Goal: Communication & Community: Answer question/provide support

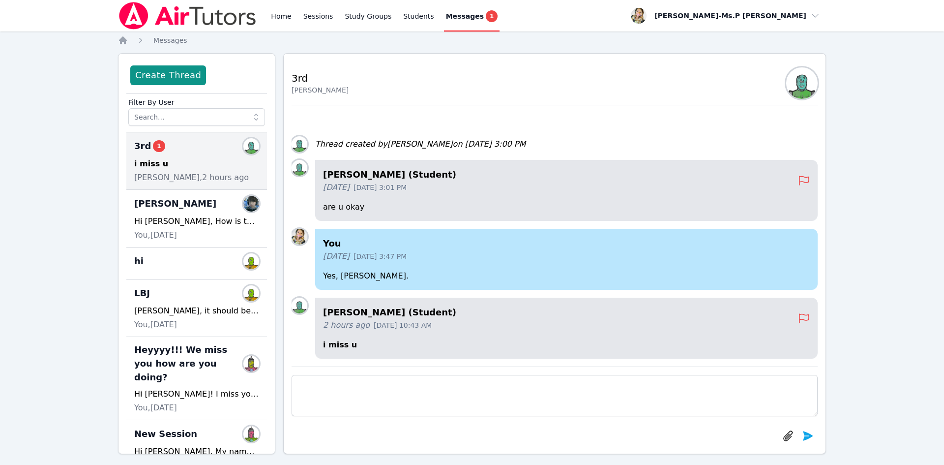
click at [180, 161] on div "i miss u" at bounding box center [196, 164] width 125 height 12
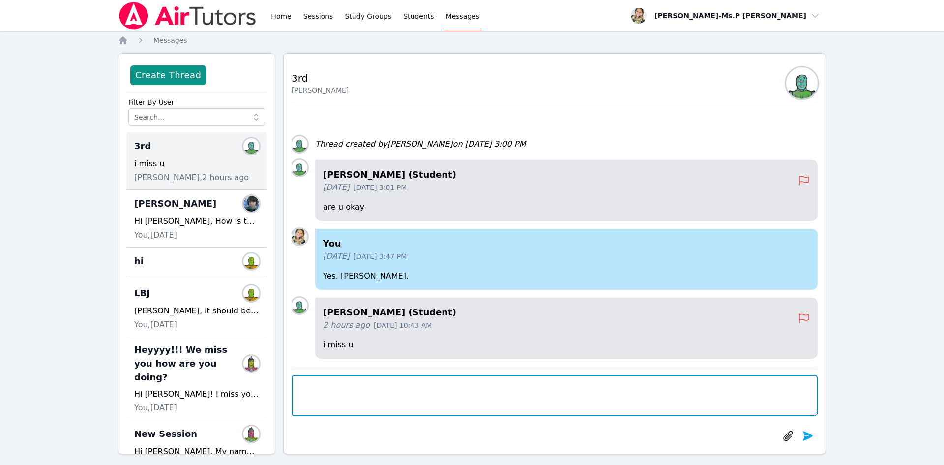
click at [401, 397] on textarea at bounding box center [555, 395] width 526 height 41
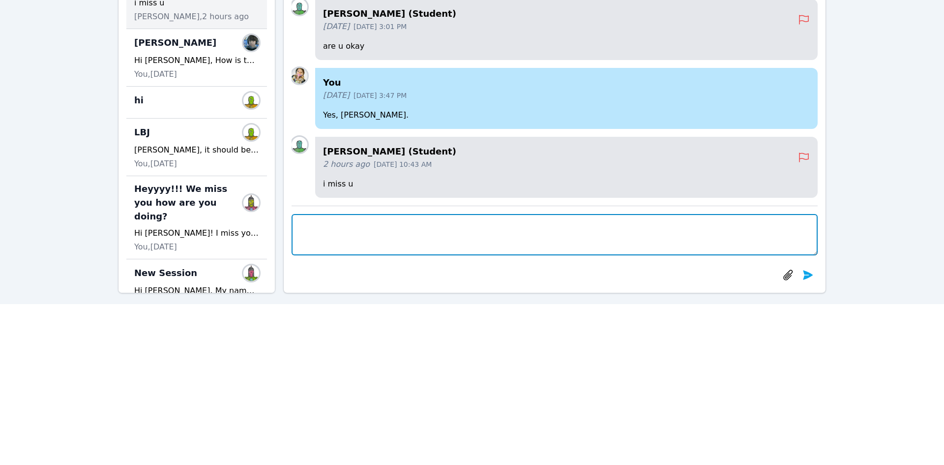
scroll to position [82, 0]
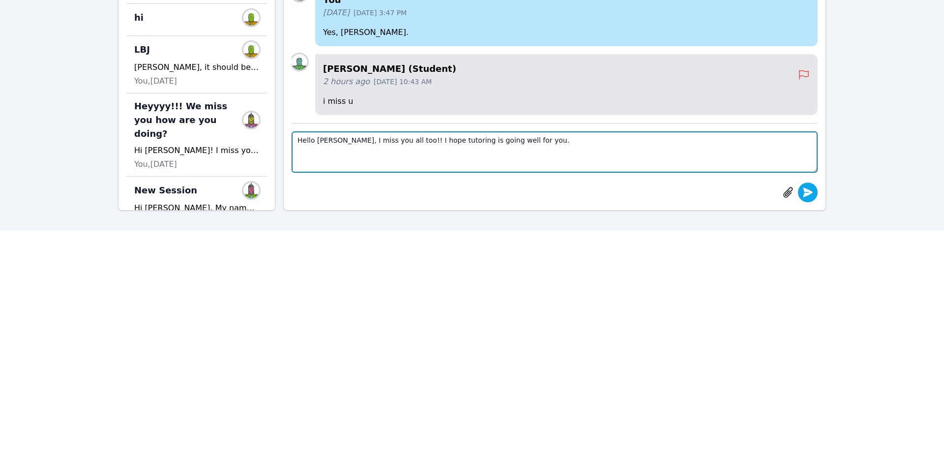
type textarea "Hello [PERSON_NAME], I miss you all too!! I hope tutoring is going well for you."
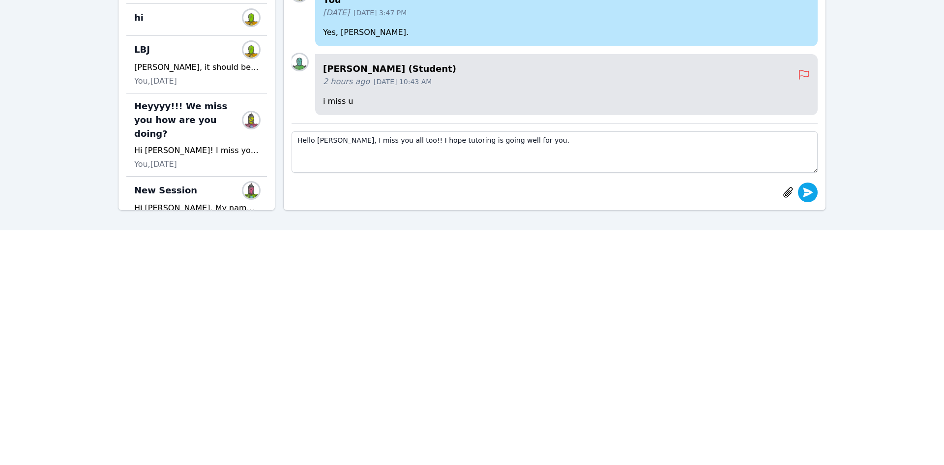
click at [809, 190] on div "3rd [PERSON_NAME] [PERSON_NAME] (Student) 2 hours ago [DATE] 10:43 AM i miss u …" at bounding box center [555, 171] width 526 height 384
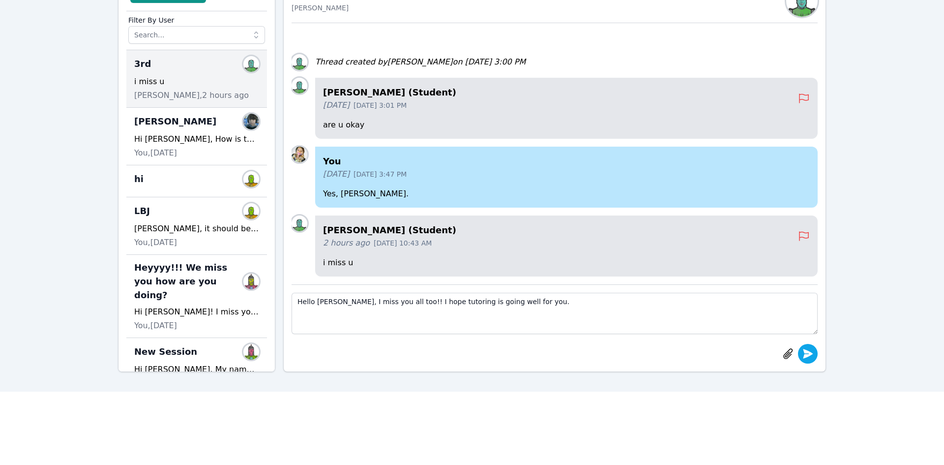
click at [813, 354] on icon "submit" at bounding box center [808, 354] width 12 height 12
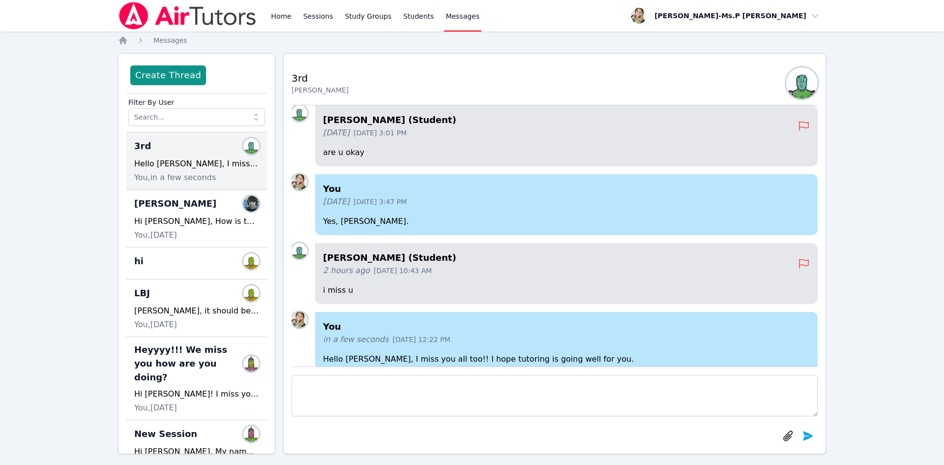
scroll to position [-38, 0]
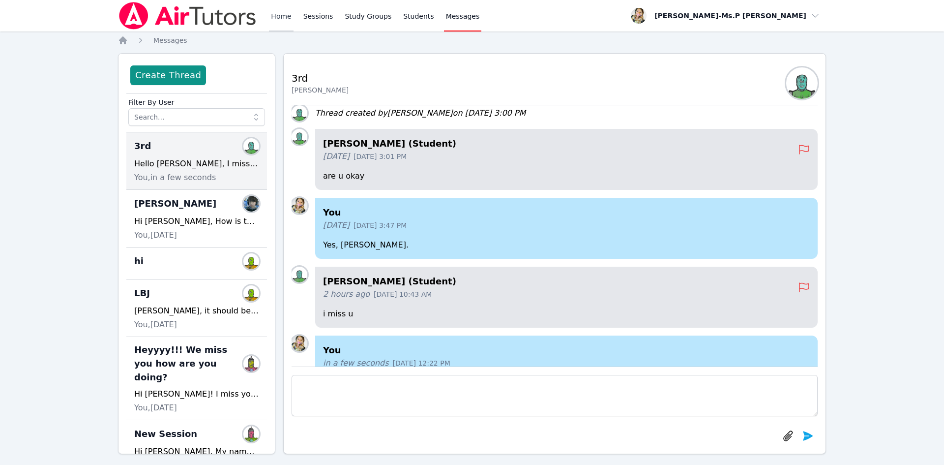
click at [278, 19] on link "Home" at bounding box center [281, 15] width 24 height 31
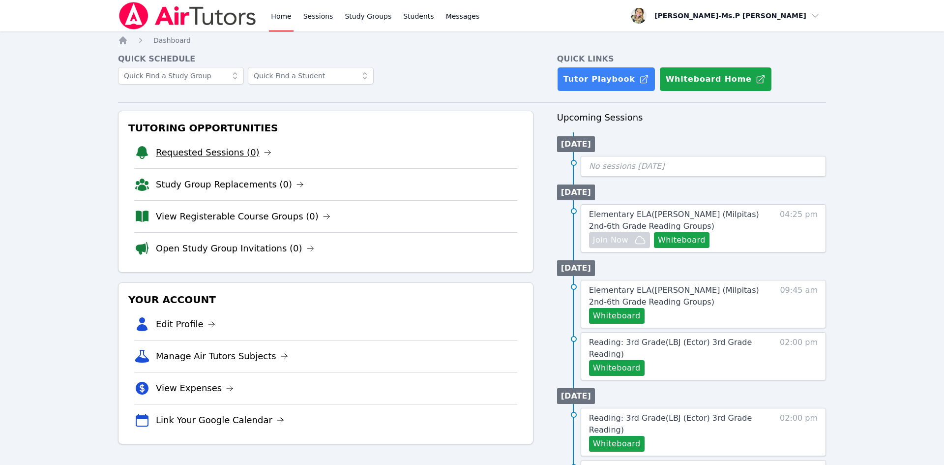
click at [220, 153] on link "Requested Sessions (0)" at bounding box center [214, 153] width 116 height 14
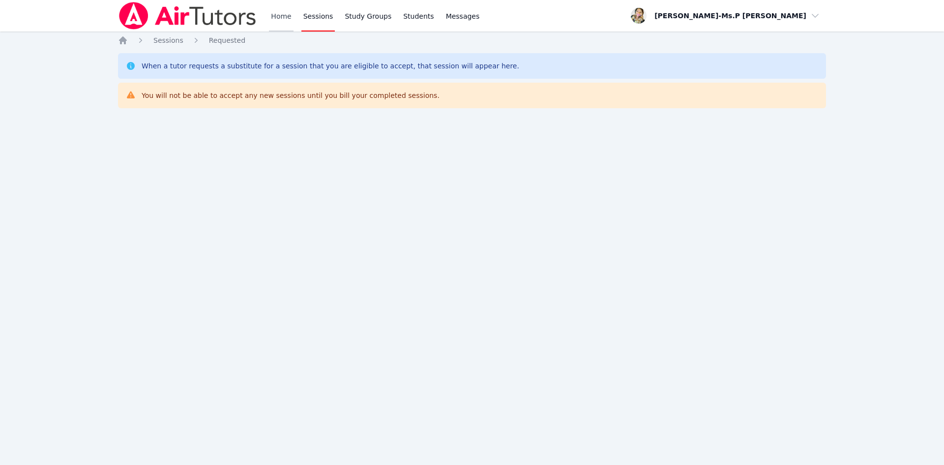
click at [280, 12] on link "Home" at bounding box center [281, 15] width 24 height 31
